Goal: Information Seeking & Learning: Check status

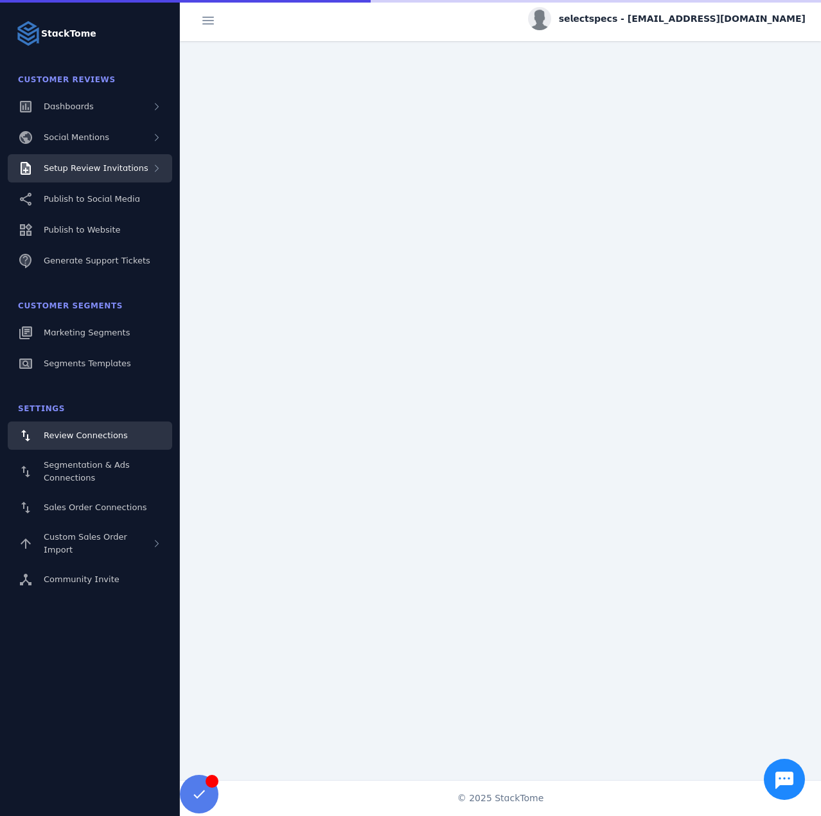
click at [112, 168] on span "Setup Review Invitations" at bounding box center [96, 168] width 105 height 10
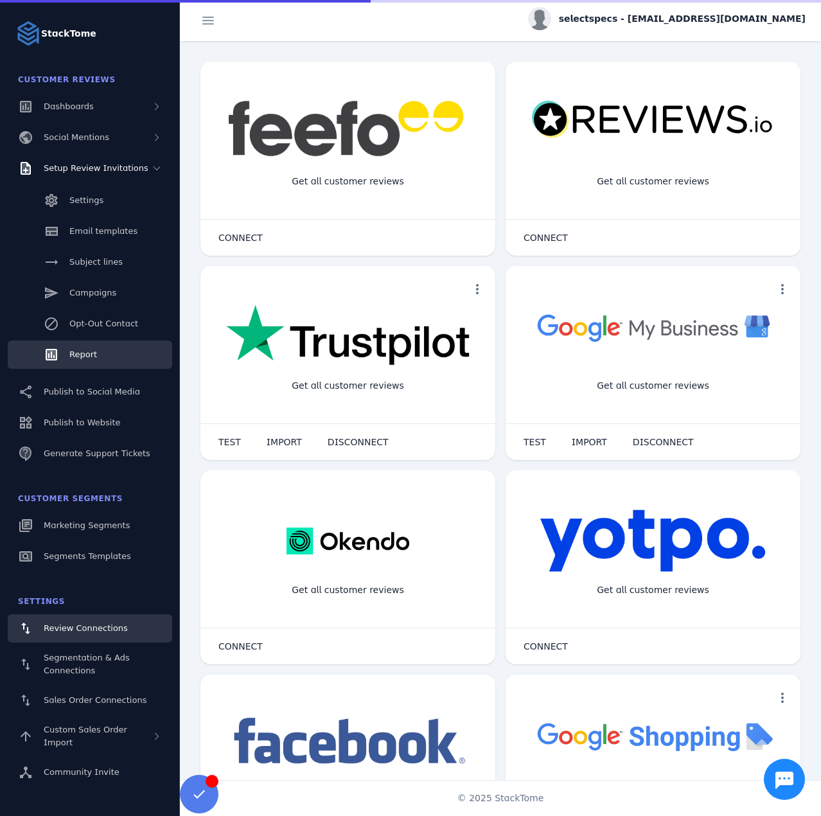
click at [93, 342] on link "Report" at bounding box center [90, 354] width 164 height 28
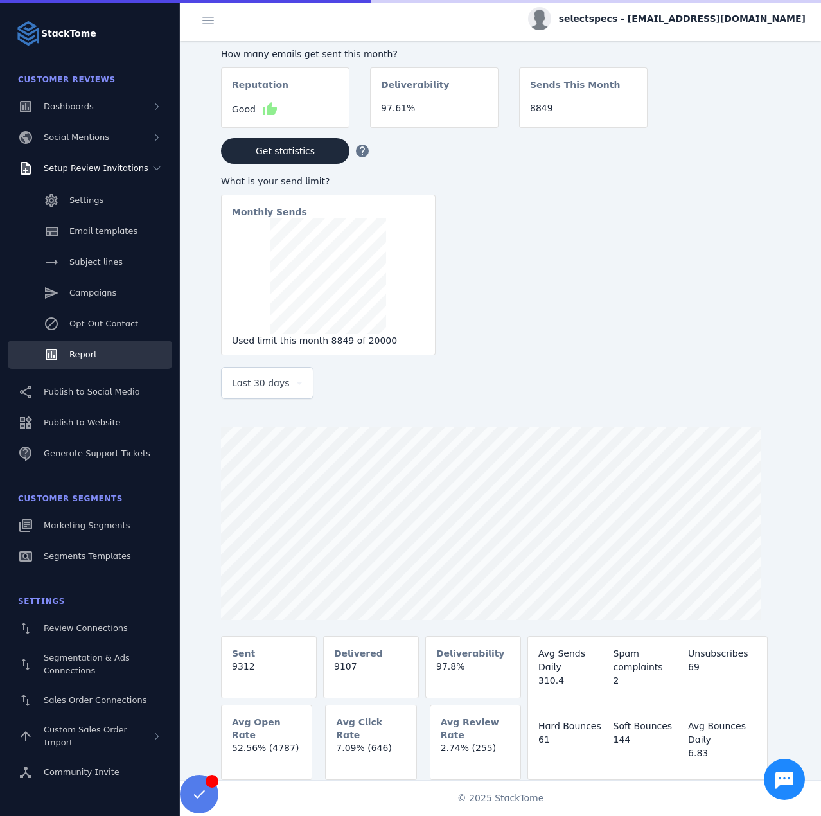
click at [279, 394] on div "Last 30 days" at bounding box center [267, 382] width 71 height 31
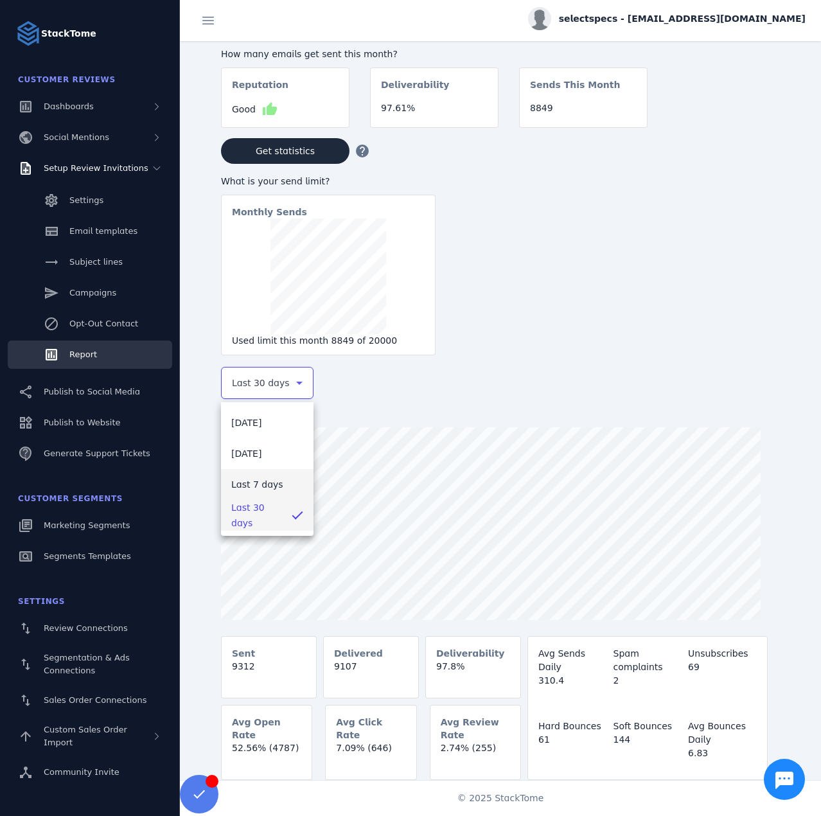
click at [249, 484] on span "Last 7 days" at bounding box center [257, 484] width 52 height 15
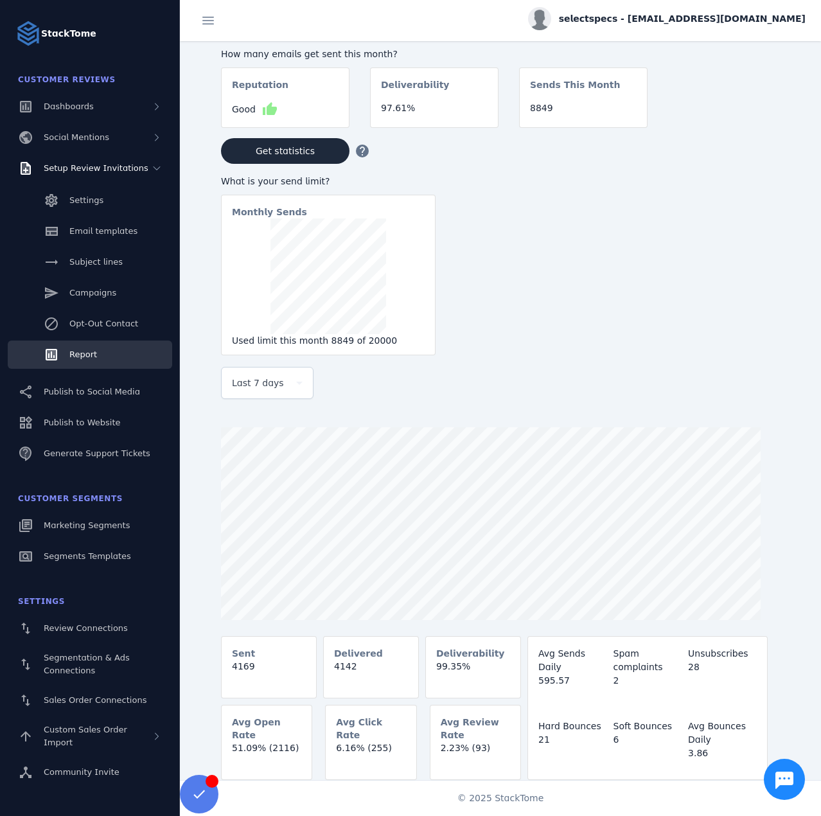
click at [716, 18] on span "selectspecs - [EMAIL_ADDRESS][DOMAIN_NAME]" at bounding box center [682, 18] width 247 height 13
click at [755, 111] on button "Sign out" at bounding box center [759, 124] width 92 height 31
